Goal: Transaction & Acquisition: Register for event/course

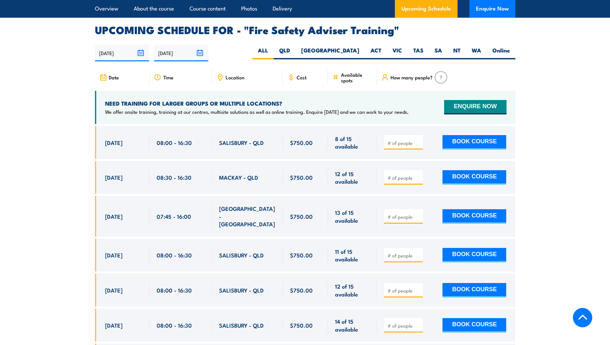
scroll to position [1051, 0]
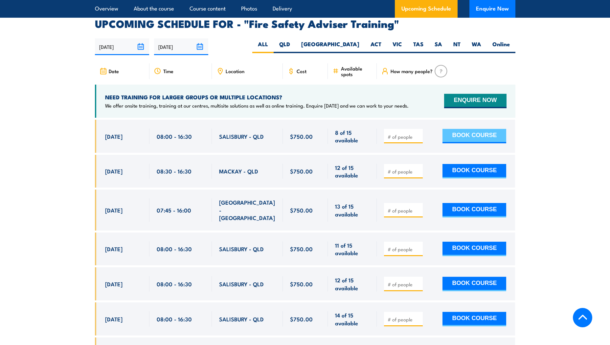
drag, startPoint x: 114, startPoint y: 141, endPoint x: 488, endPoint y: 141, distance: 374.0
click at [488, 141] on div "15 Sep, 2025, 08:00 - 08:00" at bounding box center [305, 136] width 420 height 33
click at [237, 153] on div "SALISBURY - QLD" at bounding box center [247, 136] width 71 height 33
drag, startPoint x: 106, startPoint y: 175, endPoint x: 506, endPoint y: 181, distance: 400.3
click at [506, 181] on div "22 Sep, 2025, 08:30 - 08:30" at bounding box center [305, 171] width 420 height 33
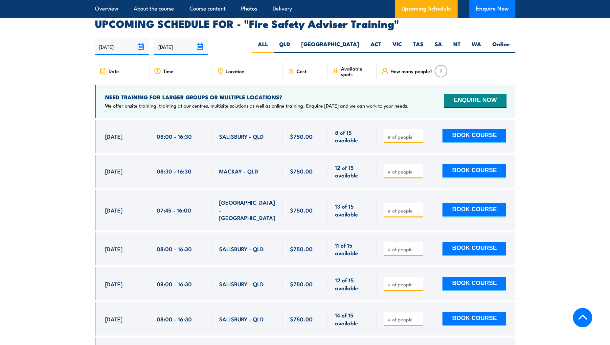
click at [509, 182] on div at bounding box center [446, 171] width 138 height 33
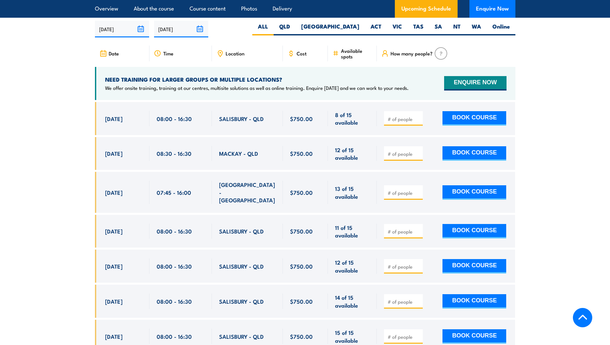
scroll to position [1083, 0]
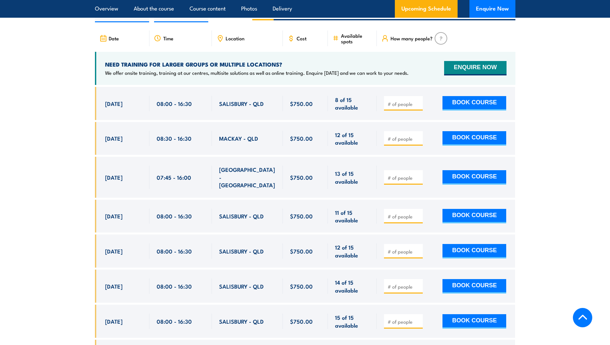
drag, startPoint x: 104, startPoint y: 213, endPoint x: 520, endPoint y: 219, distance: 416.4
click at [520, 219] on section "UPCOMING SCHEDULE FOR - "Fire Safety Adviser Training" 26/08/2025 22/02/2026" at bounding box center [305, 184] width 610 height 397
drag, startPoint x: 104, startPoint y: 250, endPoint x: 510, endPoint y: 245, distance: 406.5
click at [510, 245] on div "13 Oct, 2025, 08:00 - 08:00" at bounding box center [305, 251] width 420 height 33
click at [366, 230] on div "$750.00" at bounding box center [305, 235] width 420 height 296
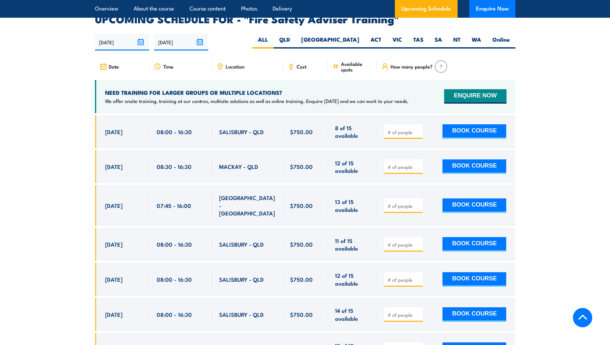
scroll to position [1051, 0]
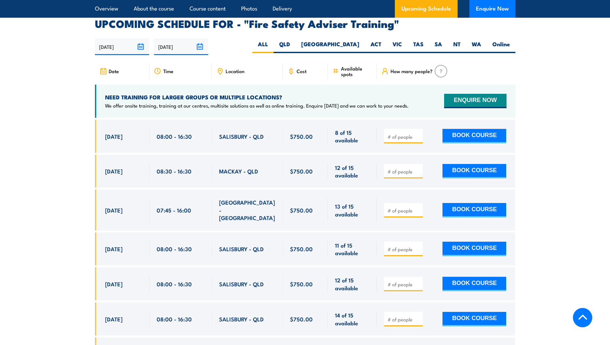
click at [60, 175] on section "UPCOMING SCHEDULE FOR - "Fire Safety Adviser Training" 26/08/2025 22/02/2026" at bounding box center [305, 217] width 610 height 397
drag, startPoint x: 217, startPoint y: 142, endPoint x: 390, endPoint y: 148, distance: 173.2
click at [390, 148] on div "15 Sep, 2025, 08:00 - 08:00" at bounding box center [305, 136] width 420 height 33
drag, startPoint x: 390, startPoint y: 148, endPoint x: 372, endPoint y: 139, distance: 20.7
click at [372, 139] on div "8 of 15 available" at bounding box center [352, 136] width 49 height 33
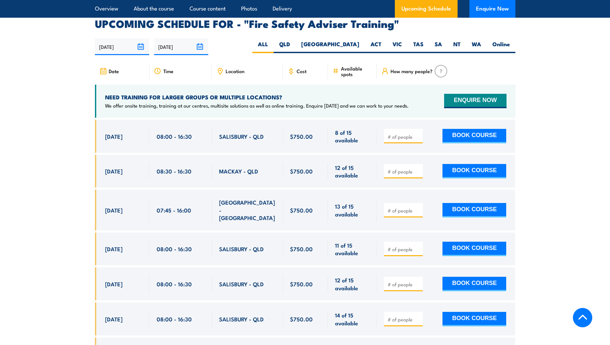
click at [111, 140] on span "15 Sep, 2025" at bounding box center [113, 137] width 17 height 8
drag, startPoint x: 103, startPoint y: 141, endPoint x: 108, endPoint y: 141, distance: 4.9
click at [108, 141] on div "15 Sep, 2025, 08:00 - 08:00" at bounding box center [122, 136] width 55 height 33
drag, startPoint x: 108, startPoint y: 141, endPoint x: 141, endPoint y: 148, distance: 33.9
click at [141, 144] on div "15 Sep, 2025" at bounding box center [123, 136] width 37 height 15
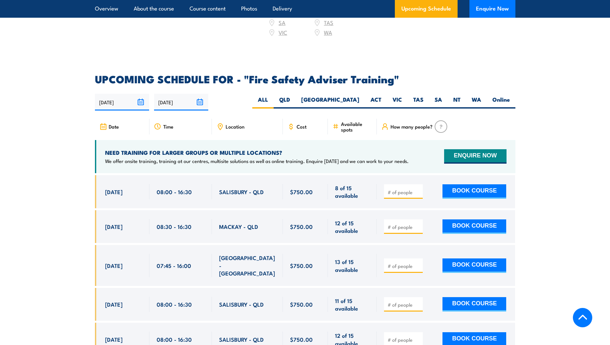
scroll to position [985, 0]
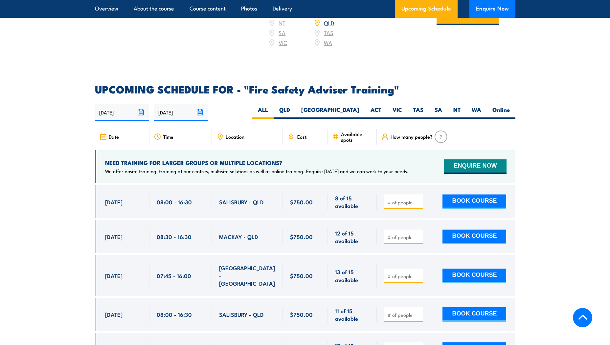
drag, startPoint x: 121, startPoint y: 205, endPoint x: 132, endPoint y: 206, distance: 11.6
click at [120, 205] on span "15 Sep, 2025" at bounding box center [113, 202] width 17 height 8
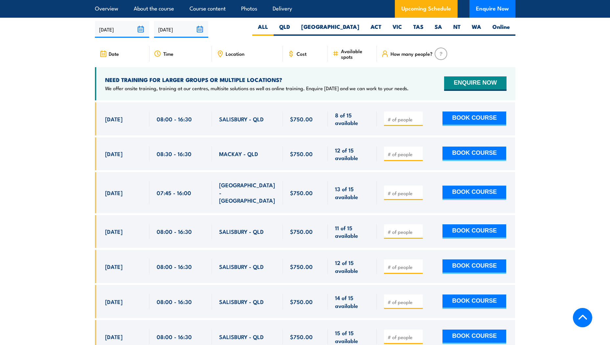
scroll to position [1083, 0]
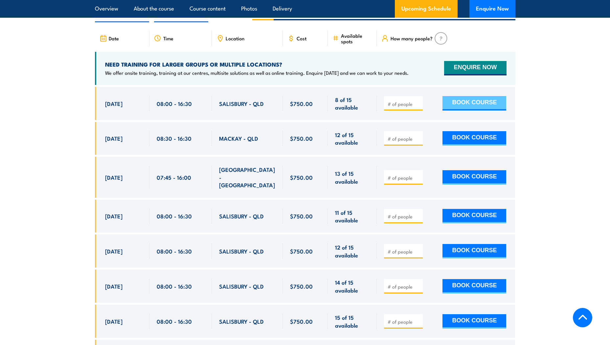
click at [488, 111] on button "BOOK COURSE" at bounding box center [474, 103] width 64 height 14
click at [418, 106] on input "1" at bounding box center [403, 104] width 33 height 7
type input "2"
click at [418, 106] on input "2" at bounding box center [403, 104] width 33 height 7
click at [483, 107] on button "BOOK COURSE" at bounding box center [474, 103] width 64 height 14
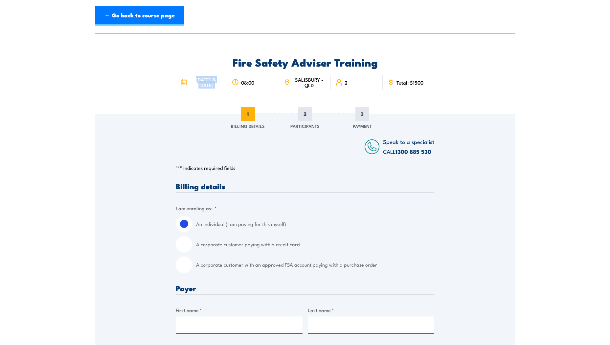
drag, startPoint x: 197, startPoint y: 78, endPoint x: 228, endPoint y: 92, distance: 33.5
click at [228, 92] on div "[DATE] & [DATE] 08:00 SALISBURY - QLD 2" at bounding box center [305, 82] width 258 height 27
drag, startPoint x: 228, startPoint y: 92, endPoint x: 220, endPoint y: 94, distance: 8.0
click at [220, 90] on div "[DATE] & [DATE]" at bounding box center [202, 82] width 52 height 14
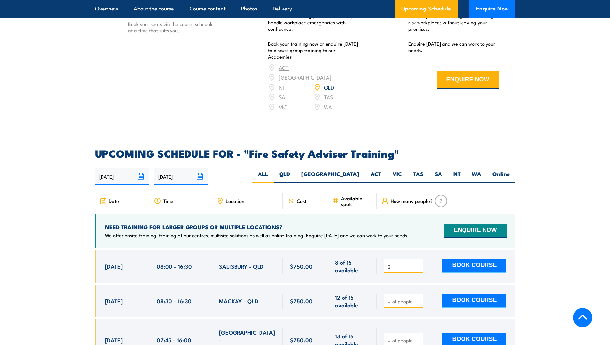
scroll to position [824, 0]
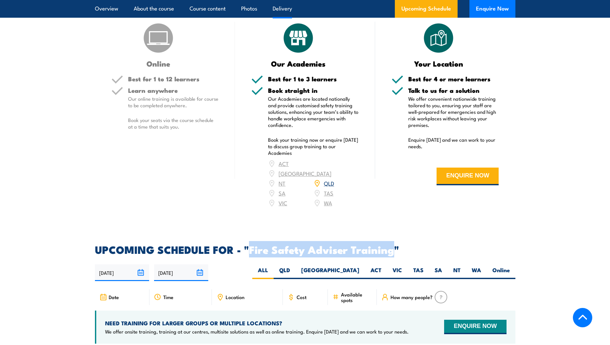
drag, startPoint x: 251, startPoint y: 254, endPoint x: 391, endPoint y: 256, distance: 140.5
click at [391, 254] on h2 "UPCOMING SCHEDULE FOR - "Fire Safety Adviser Training"" at bounding box center [305, 249] width 420 height 9
copy h2 "Fire Safety Adviser Training"
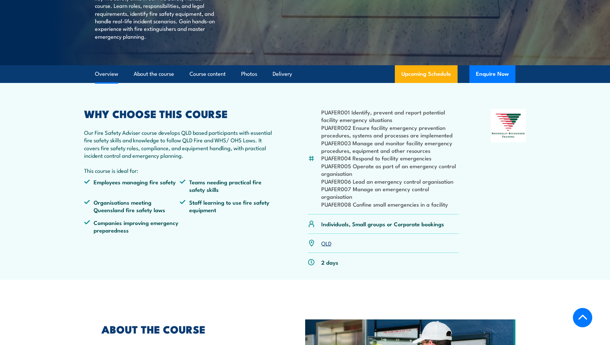
scroll to position [0, 0]
